Goal: Task Accomplishment & Management: Use online tool/utility

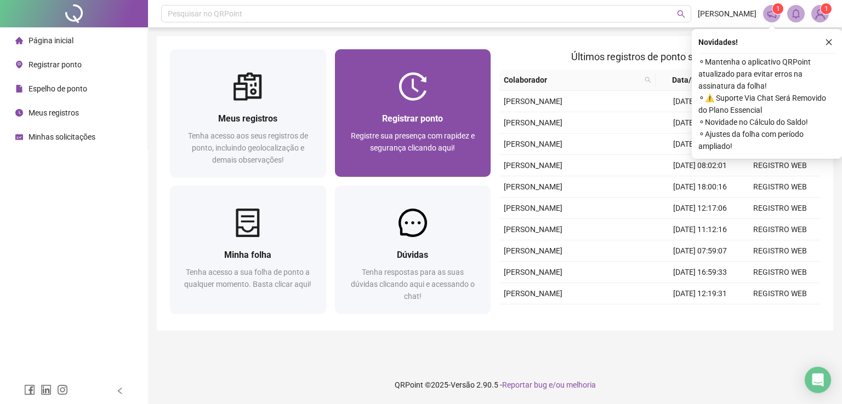
click at [404, 115] on span "Registrar ponto" at bounding box center [412, 118] width 61 height 10
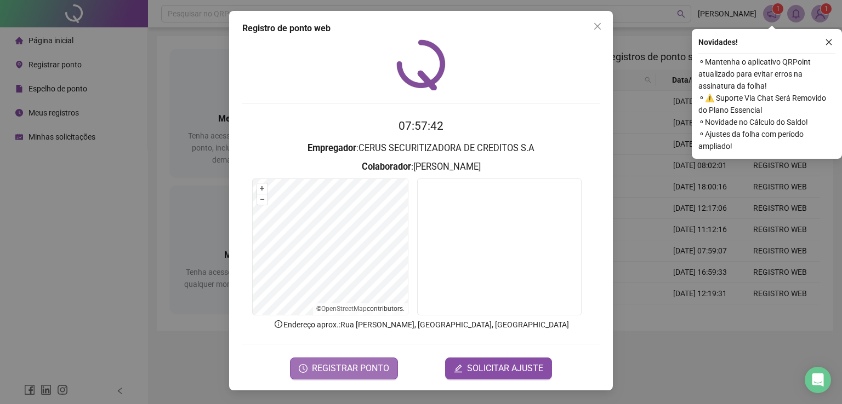
click at [370, 369] on span "REGISTRAR PONTO" at bounding box center [350, 368] width 77 height 13
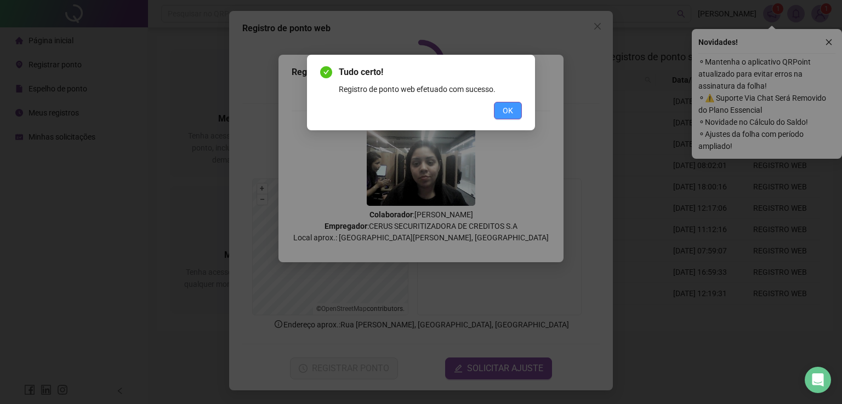
click at [505, 112] on span "OK" at bounding box center [508, 111] width 10 height 12
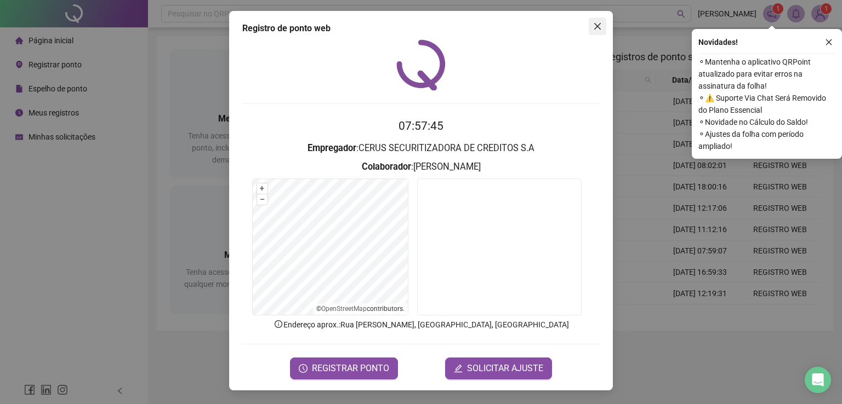
click at [596, 24] on icon "close" at bounding box center [597, 26] width 7 height 7
